Goal: Transaction & Acquisition: Purchase product/service

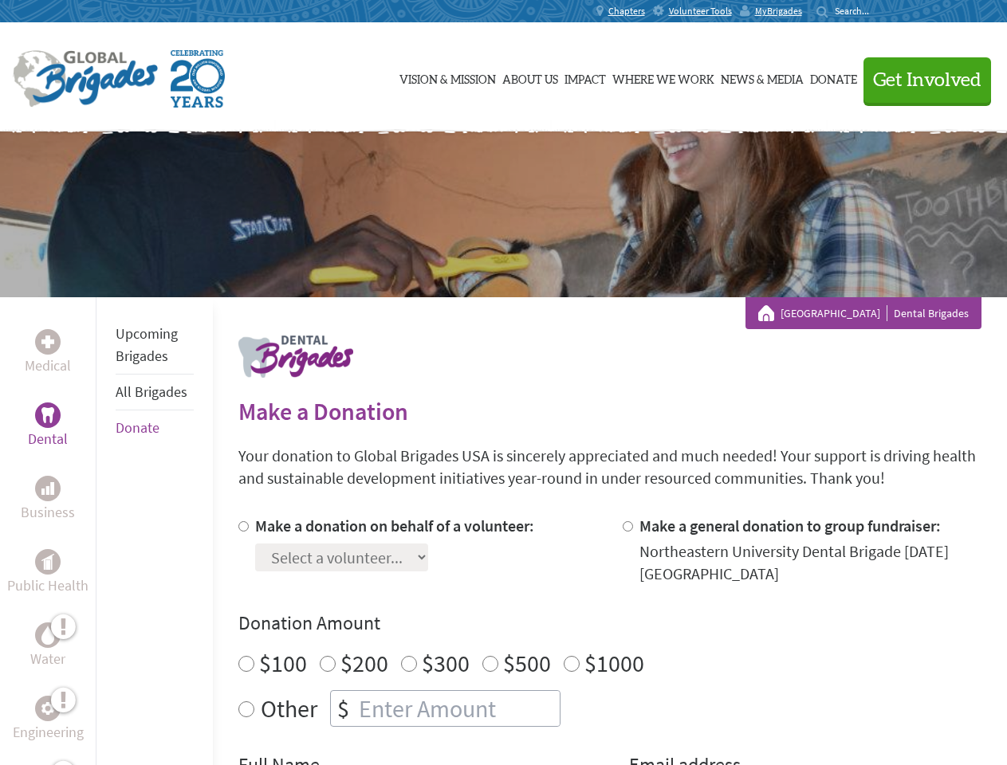
click at [880, 11] on div "Search for:" at bounding box center [848, 11] width 64 height 13
click at [920, 80] on span "Get Involved" at bounding box center [927, 80] width 108 height 19
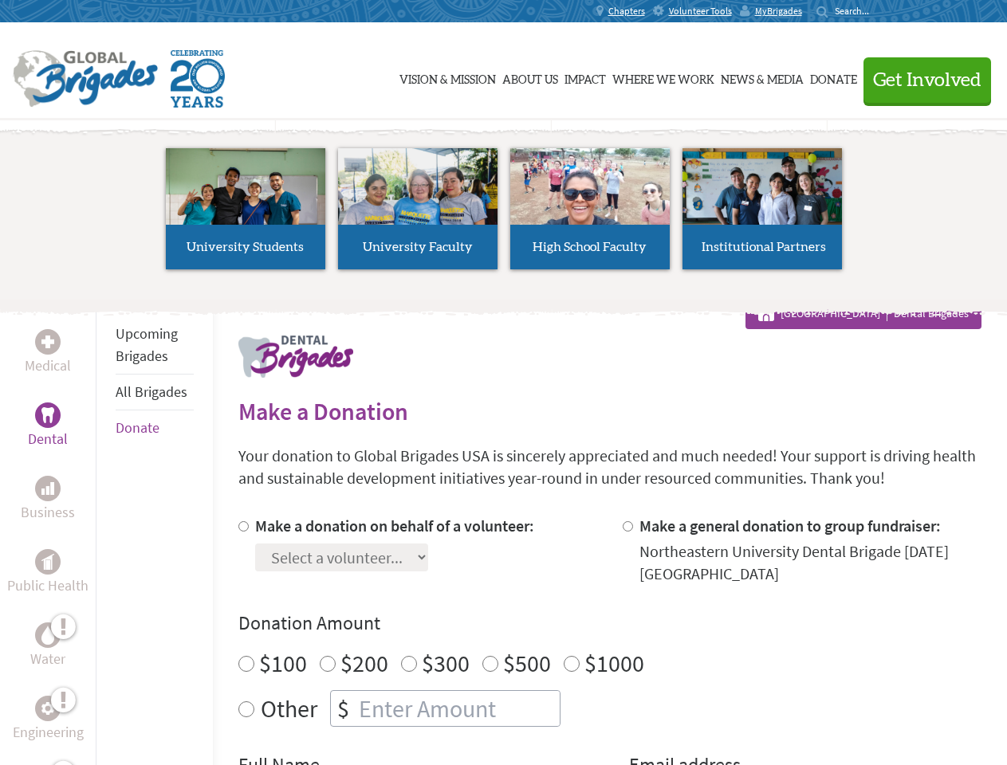
click at [504, 214] on li "High School Faculty" at bounding box center [590, 209] width 172 height 147
click at [105, 531] on div "Upcoming Brigades All Brigades Donate" at bounding box center [154, 679] width 117 height 765
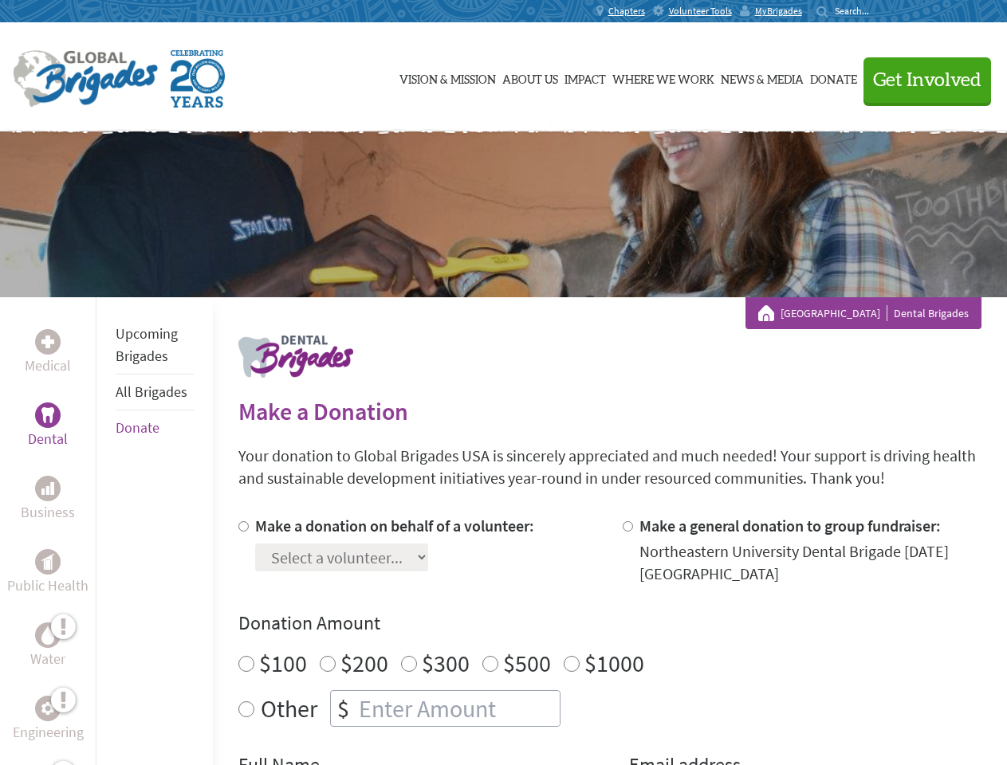
click at [609, 640] on div "Donation Amount $100 $200 $300 $500 $1000 Other $" at bounding box center [609, 669] width 743 height 116
click at [242, 526] on input "Make a donation on behalf of a volunteer:" at bounding box center [243, 526] width 10 height 10
radio input "true"
click at [627, 526] on input "Make a general donation to group fundraiser:" at bounding box center [628, 526] width 10 height 10
radio input "true"
